Goal: Transaction & Acquisition: Subscribe to service/newsletter

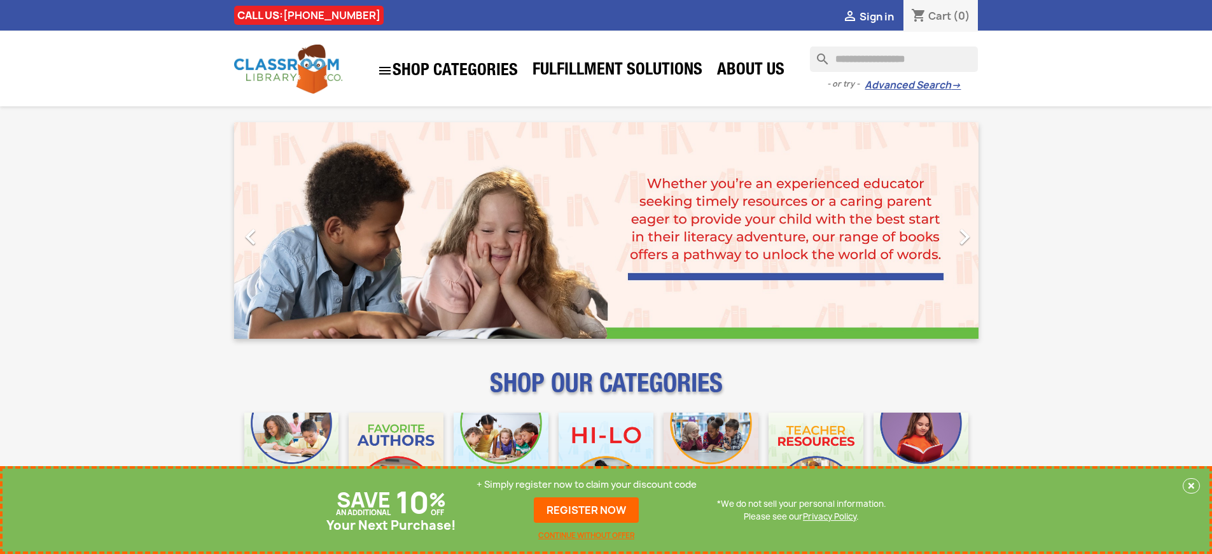
click at [587, 484] on p "+ Simply register now to claim your discount code" at bounding box center [587, 484] width 220 height 13
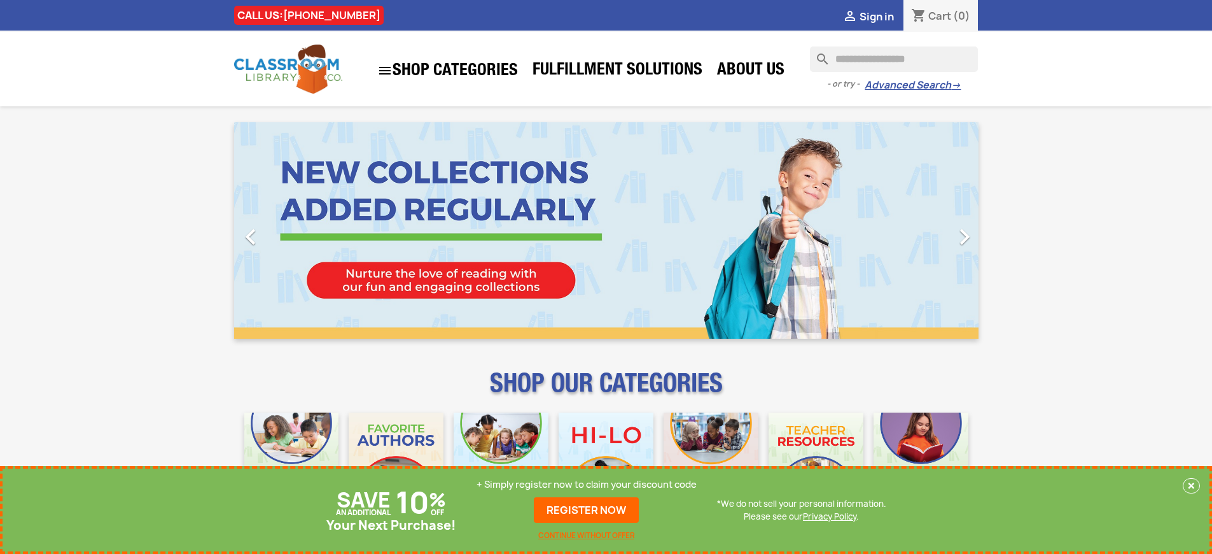
click at [587, 484] on p "+ Simply register now to claim your discount code" at bounding box center [587, 484] width 220 height 13
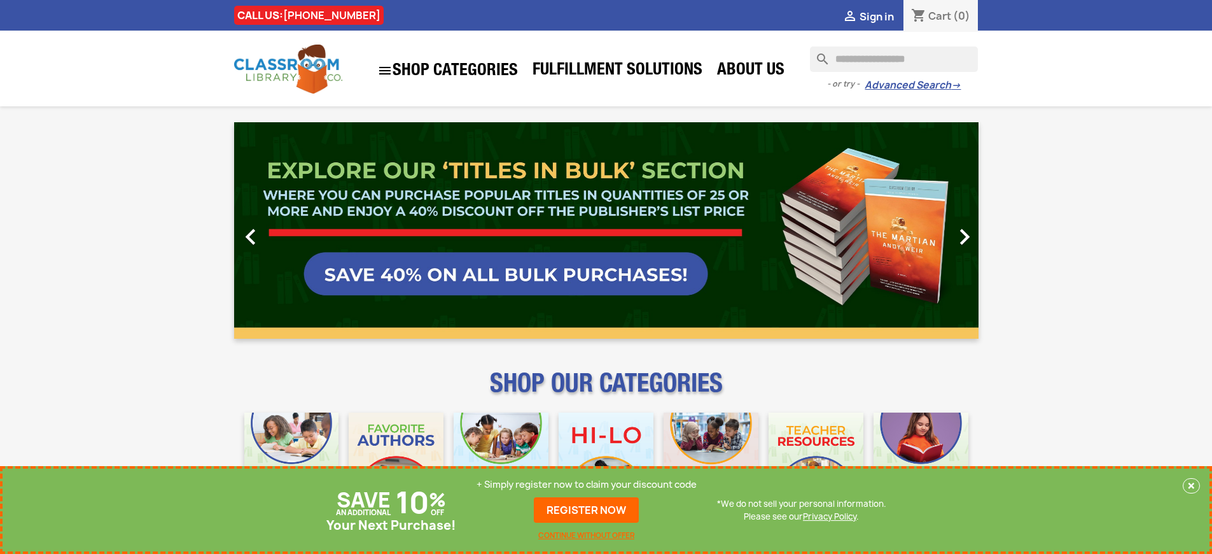
click at [587, 484] on p "+ Simply register now to claim your discount code" at bounding box center [587, 484] width 220 height 13
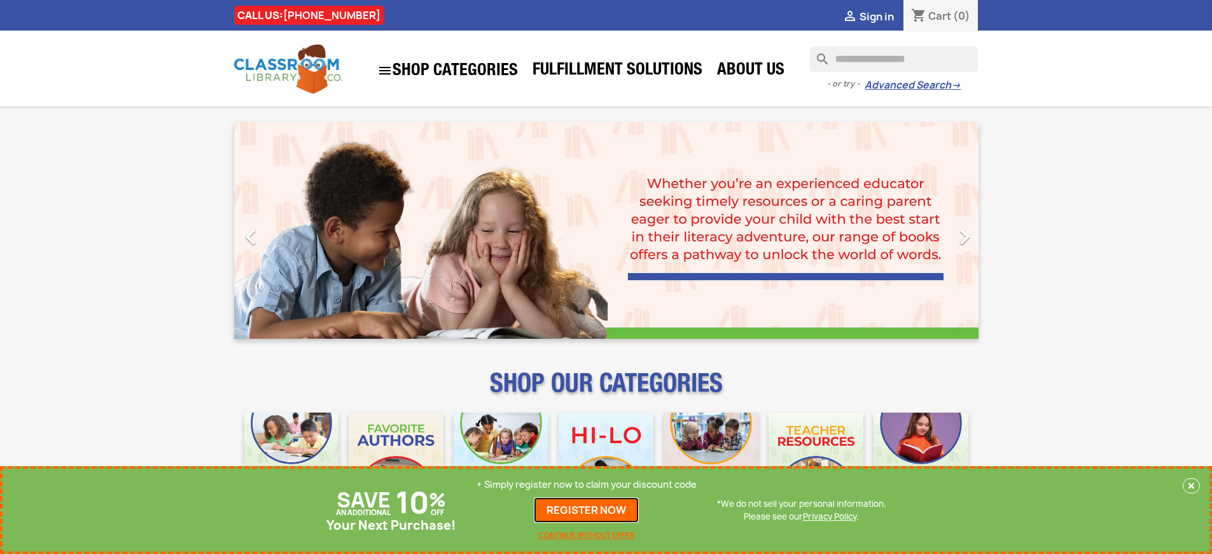
click at [587, 510] on link "REGISTER NOW" at bounding box center [586, 509] width 105 height 25
click at [587, 484] on p "+ Simply register now to claim your discount code" at bounding box center [587, 484] width 220 height 13
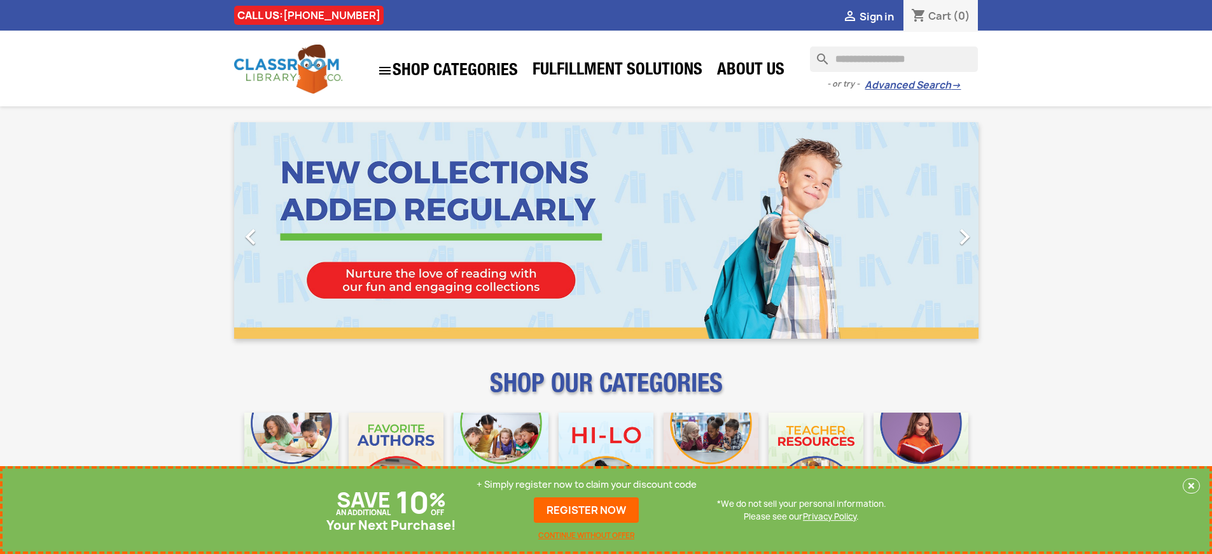
click at [587, 484] on p "+ Simply register now to claim your discount code" at bounding box center [587, 484] width 220 height 13
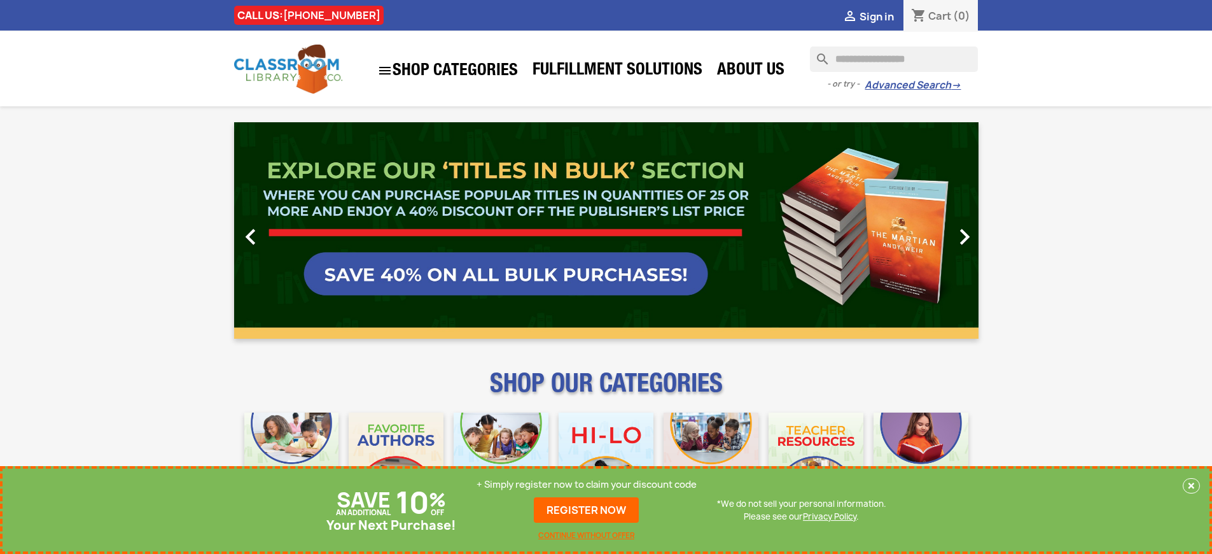
click at [587, 484] on p "+ Simply register now to claim your discount code" at bounding box center [587, 484] width 220 height 13
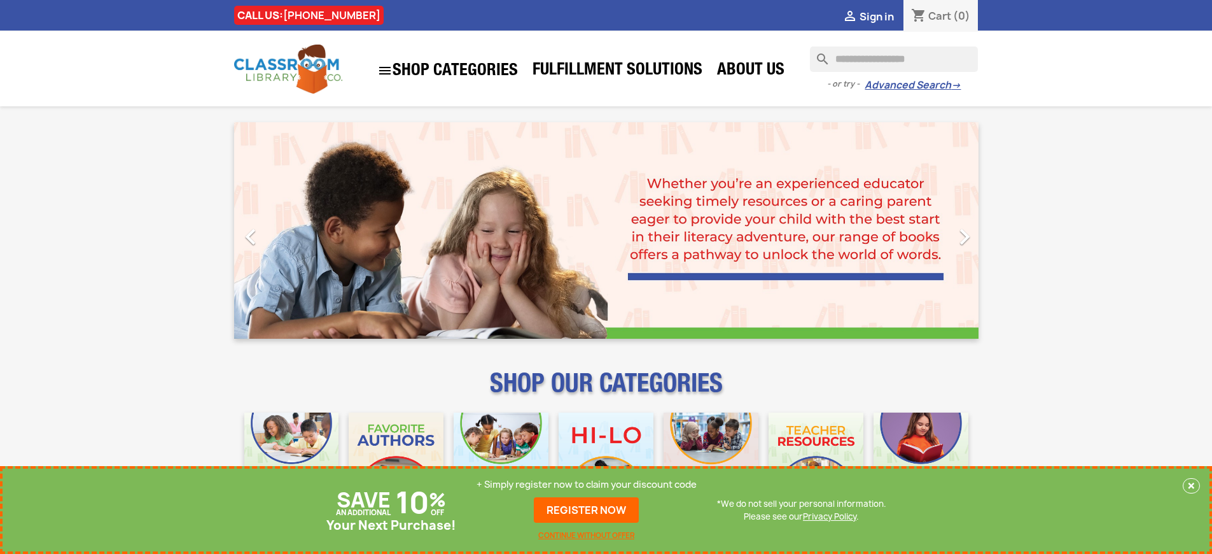
click at [587, 484] on p "+ Simply register now to claim your discount code" at bounding box center [587, 484] width 220 height 13
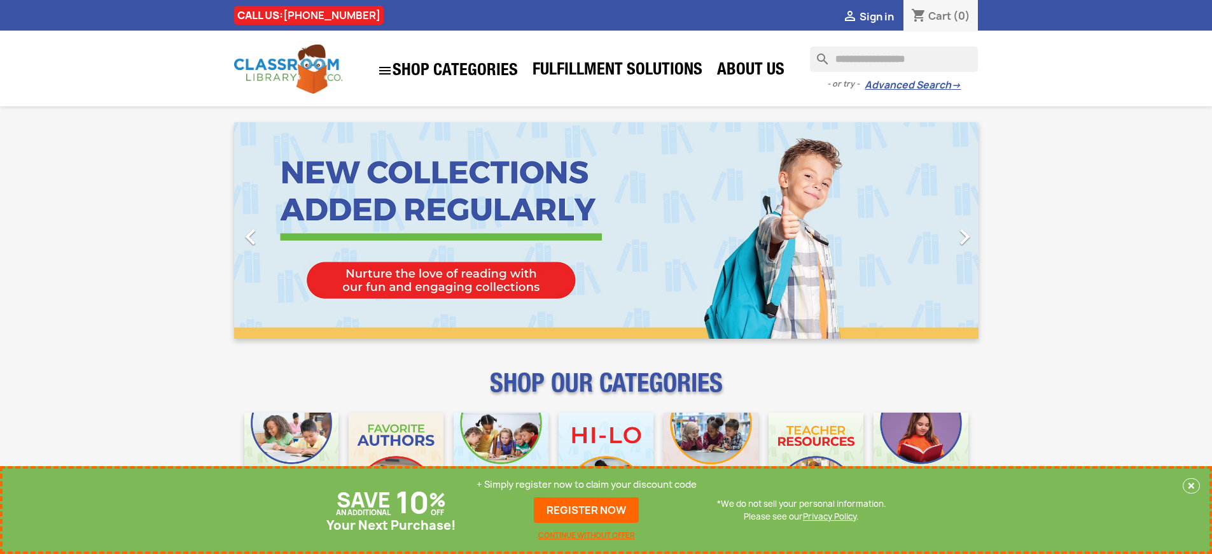
click at [587, 484] on p "+ Simply register now to claim your discount code" at bounding box center [587, 484] width 220 height 13
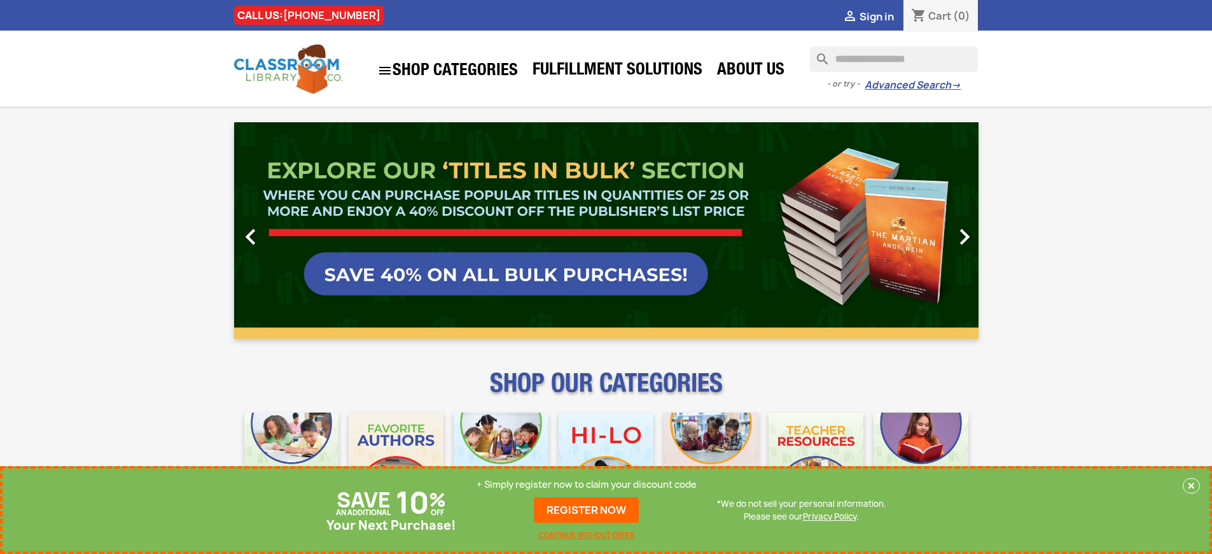
click at [587, 484] on p "+ Simply register now to claim your discount code" at bounding box center [587, 484] width 220 height 13
click at [587, 510] on link "REGISTER NOW" at bounding box center [586, 509] width 105 height 25
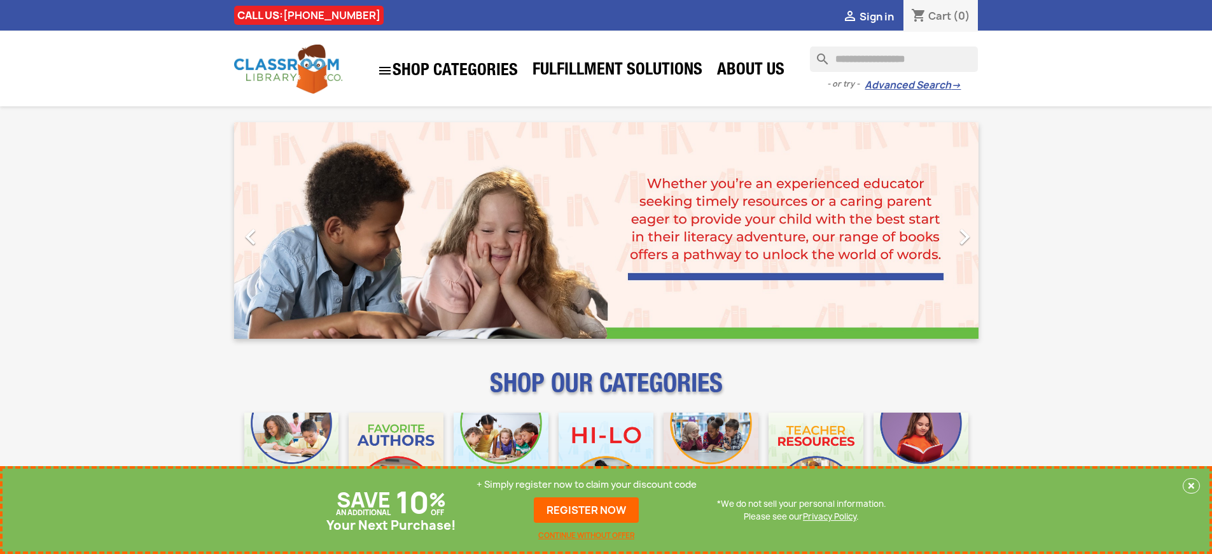
click at [587, 484] on p "+ Simply register now to claim your discount code" at bounding box center [587, 484] width 220 height 13
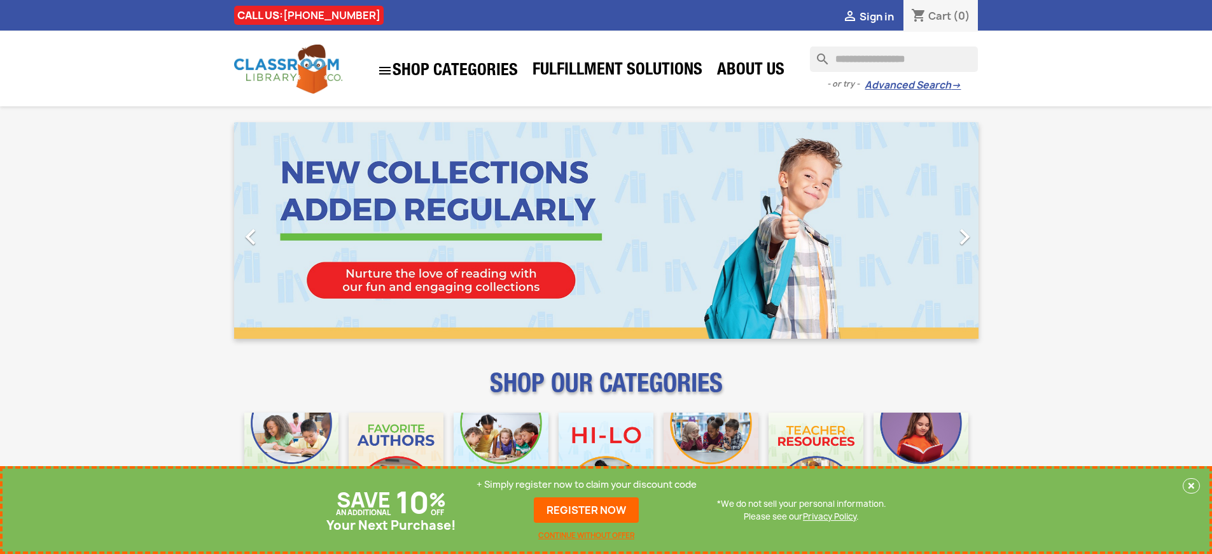
click at [587, 484] on p "+ Simply register now to claim your discount code" at bounding box center [587, 484] width 220 height 13
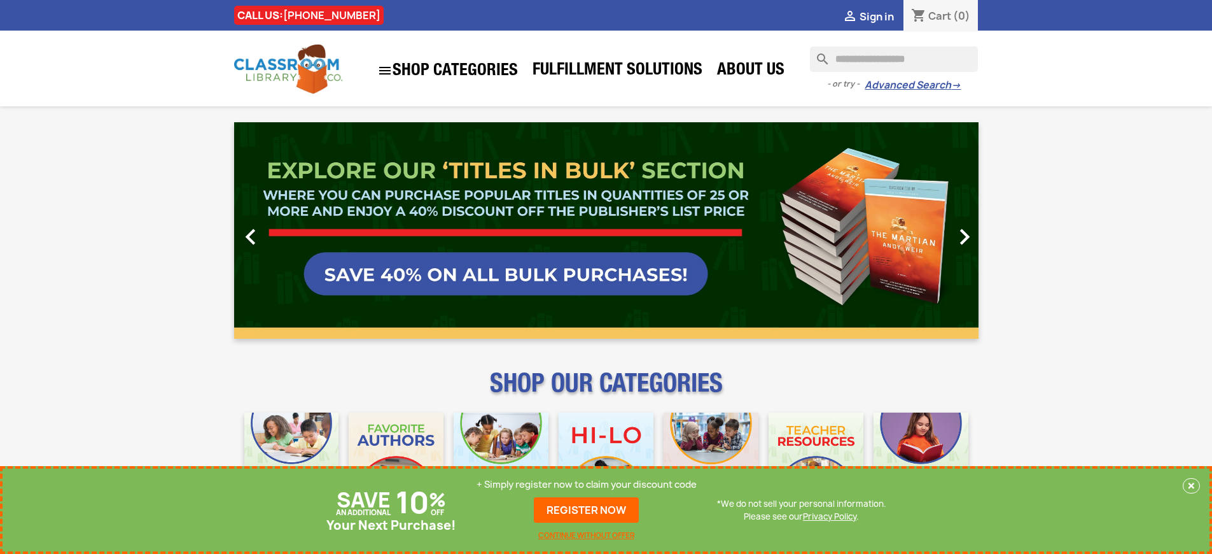
click at [587, 484] on p "+ Simply register now to claim your discount code" at bounding box center [587, 484] width 220 height 13
click at [587, 510] on link "REGISTER NOW" at bounding box center [586, 509] width 105 height 25
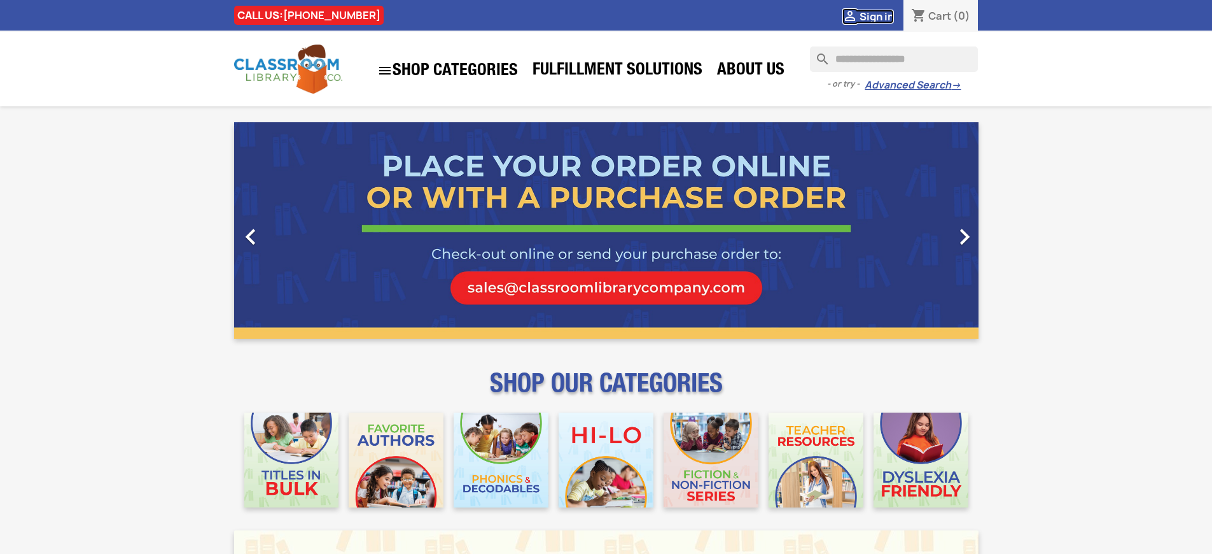
click at [876, 16] on span "Sign in" at bounding box center [877, 17] width 34 height 14
